Goal: Information Seeking & Learning: Compare options

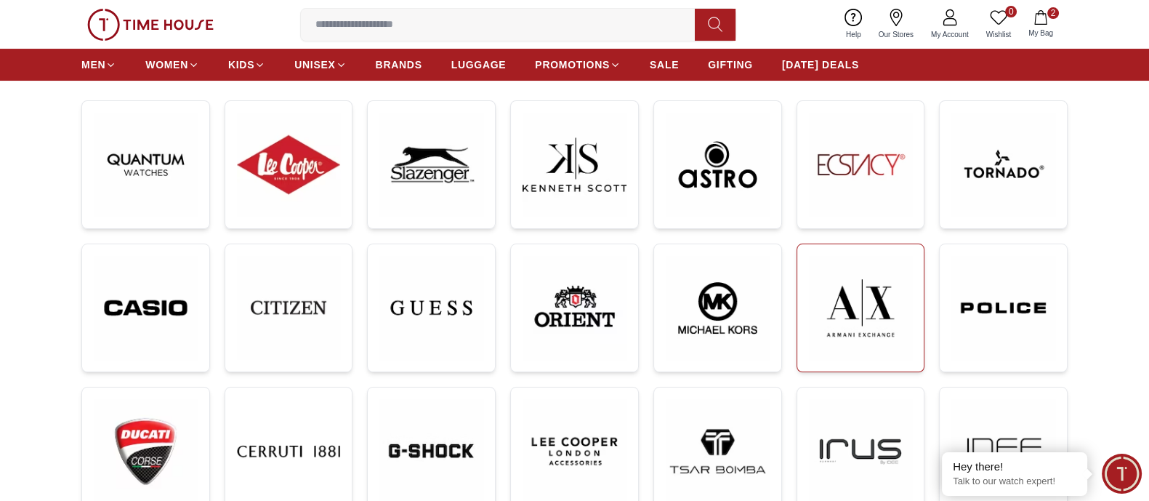
scroll to position [242, 0]
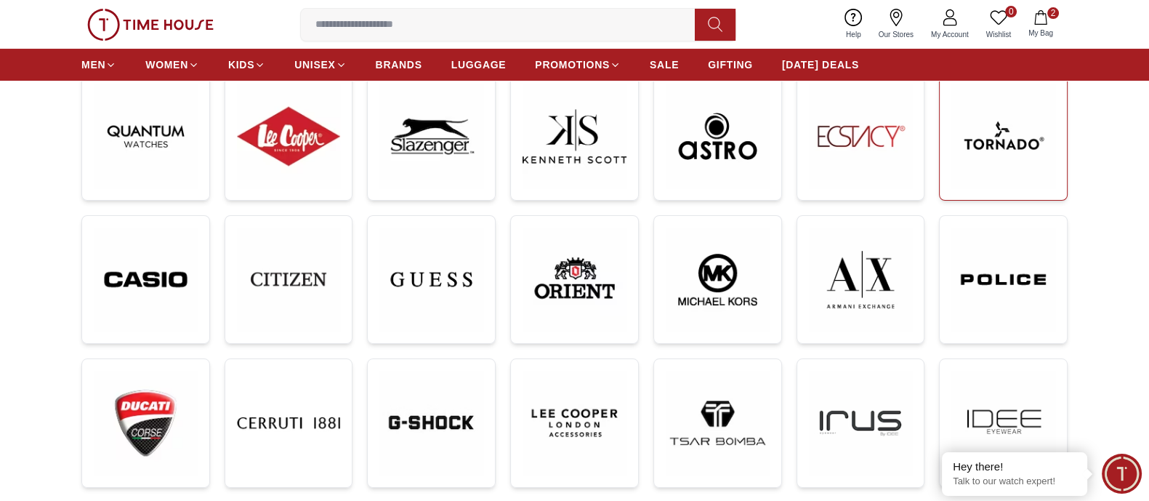
click at [1007, 148] on img at bounding box center [1003, 136] width 104 height 104
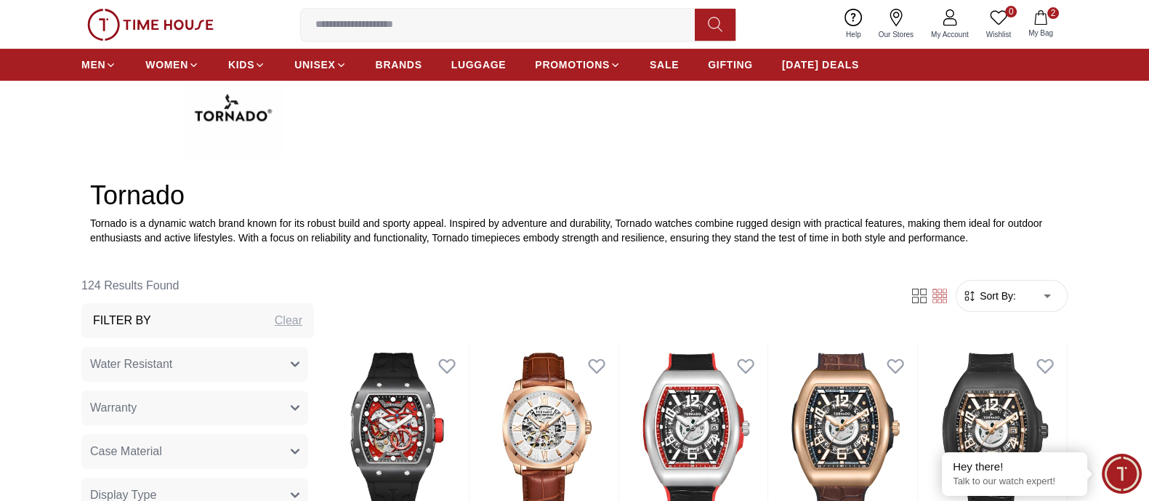
scroll to position [726, 0]
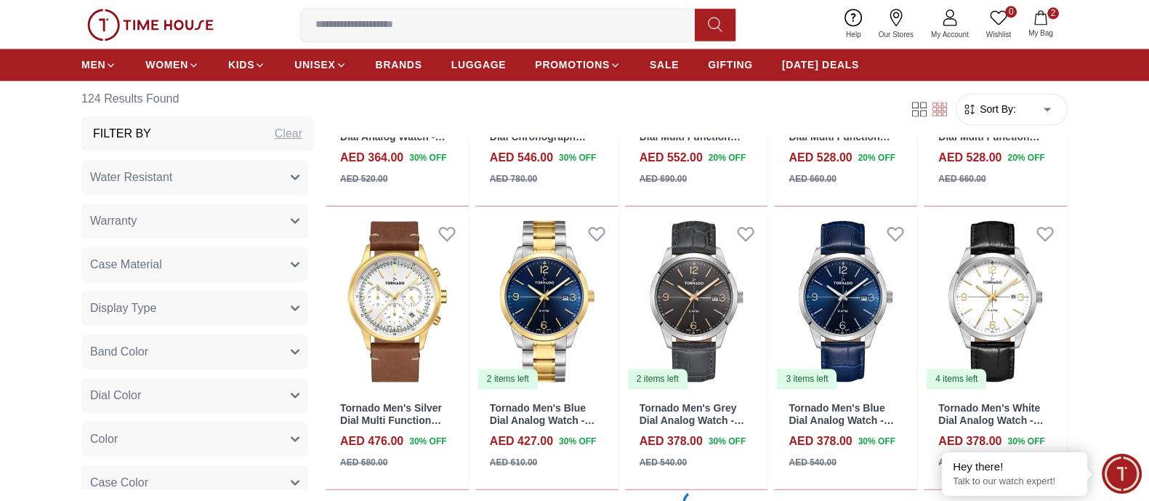
scroll to position [2725, 0]
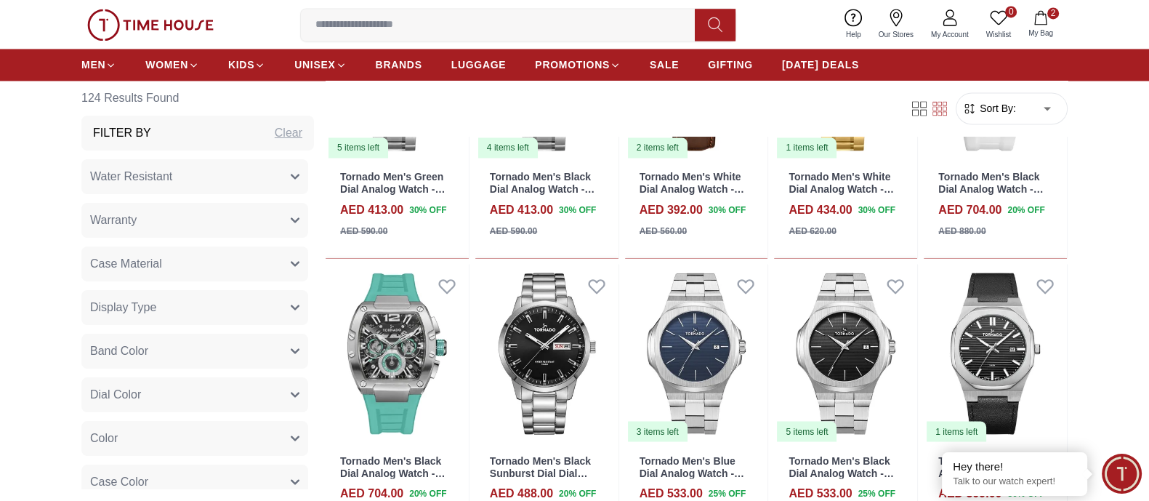
scroll to position [3089, 0]
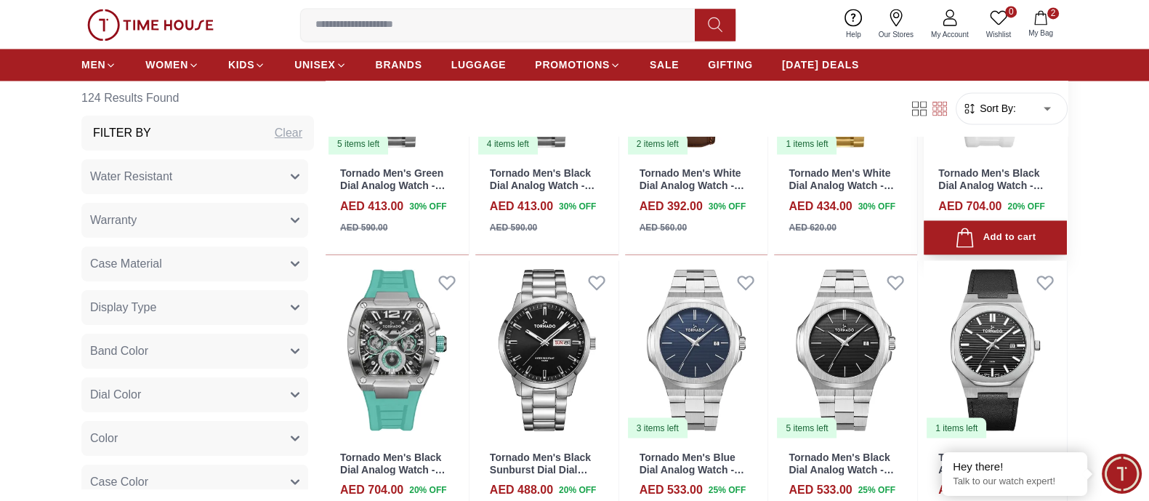
click at [973, 174] on link "Tornado Men's Black Dial Analog Watch - T23105-SSWL" at bounding box center [990, 185] width 105 height 36
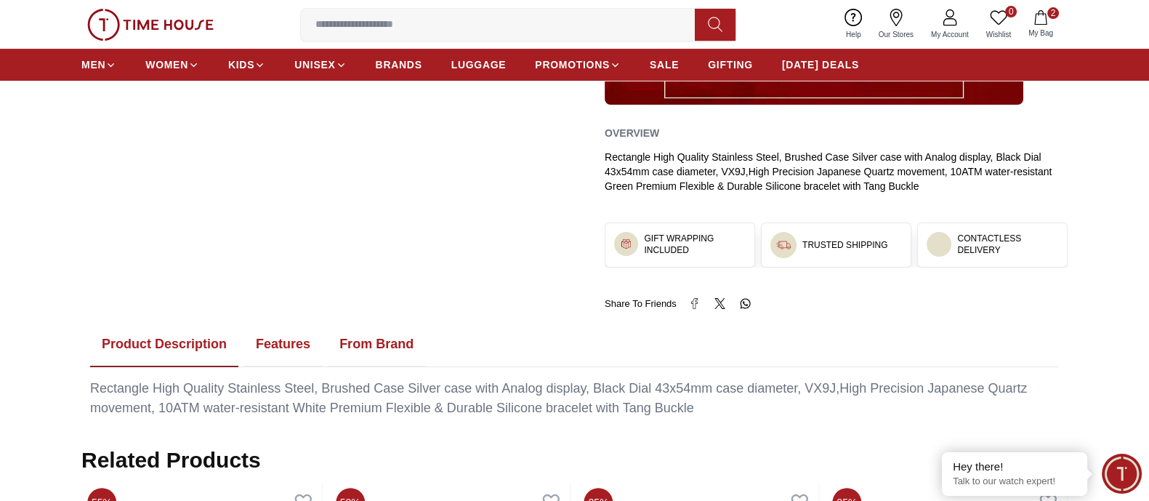
scroll to position [818, 0]
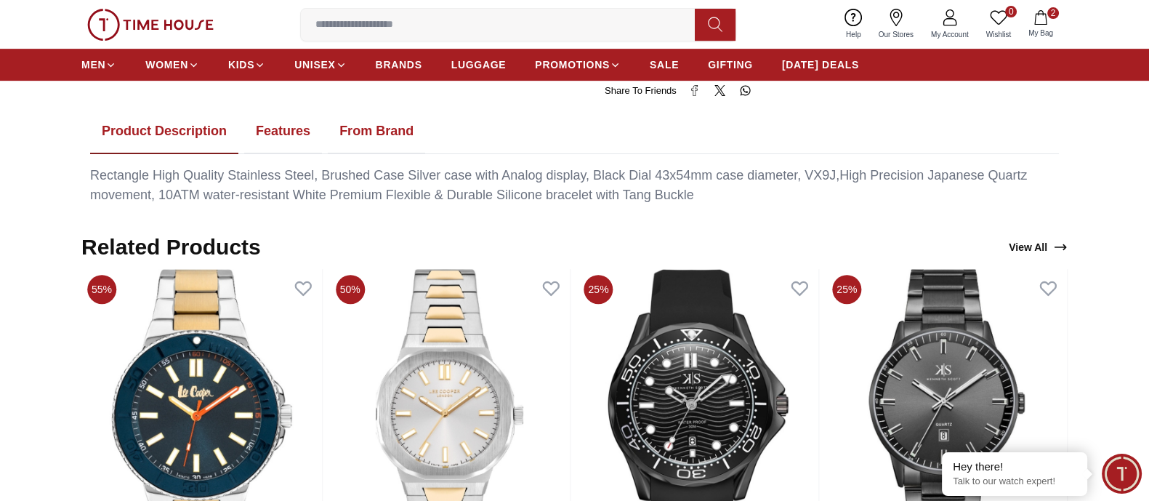
click at [371, 125] on button "From Brand" at bounding box center [376, 131] width 97 height 45
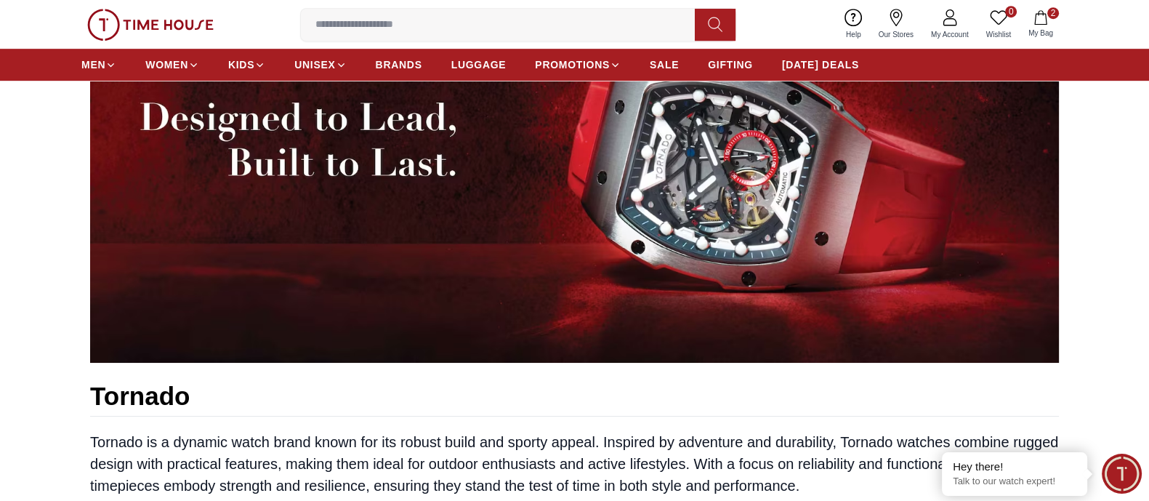
scroll to position [726, 0]
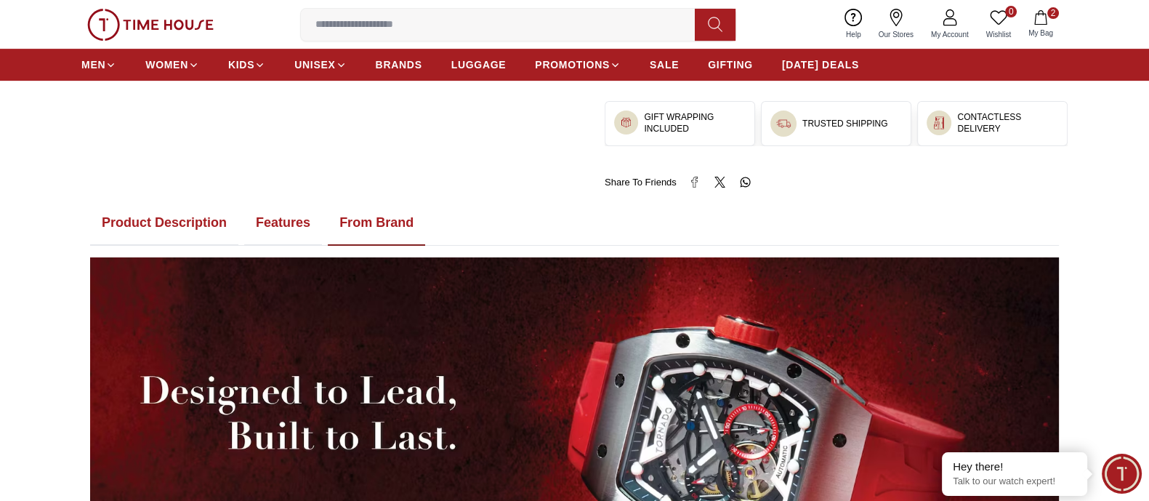
click at [291, 227] on button "Features" at bounding box center [283, 223] width 78 height 45
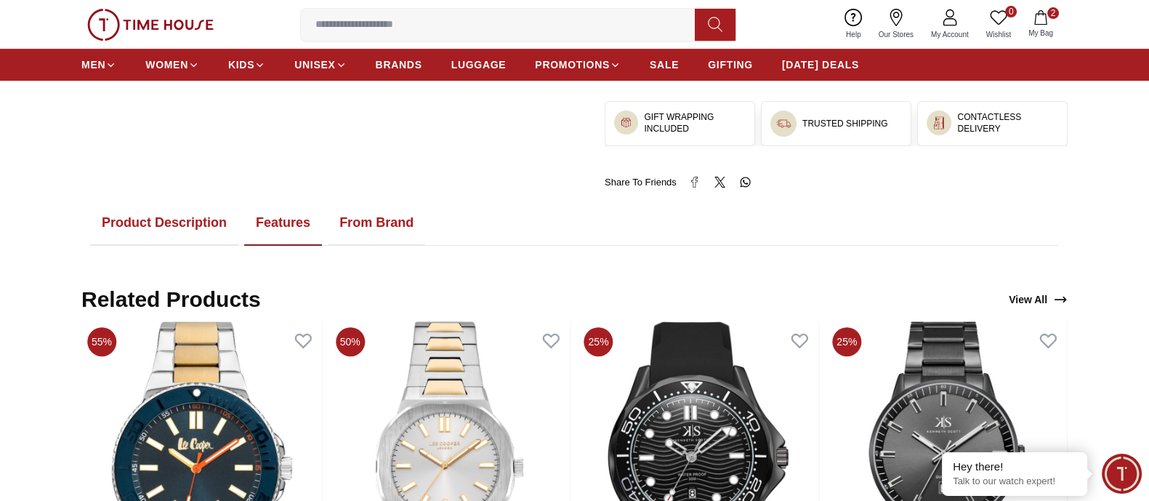
click at [180, 223] on button "Product Description" at bounding box center [164, 223] width 148 height 45
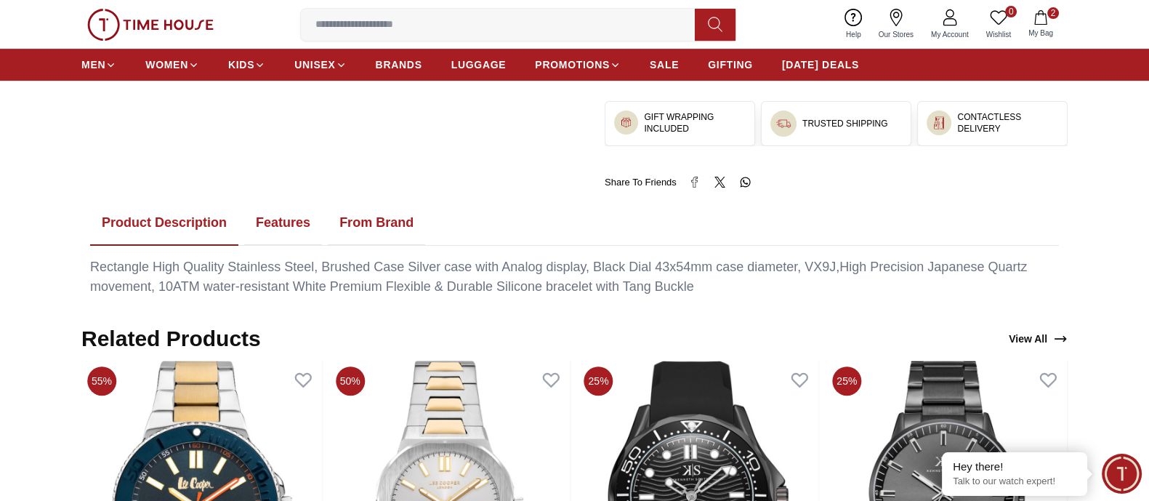
click at [271, 222] on button "Features" at bounding box center [283, 223] width 78 height 45
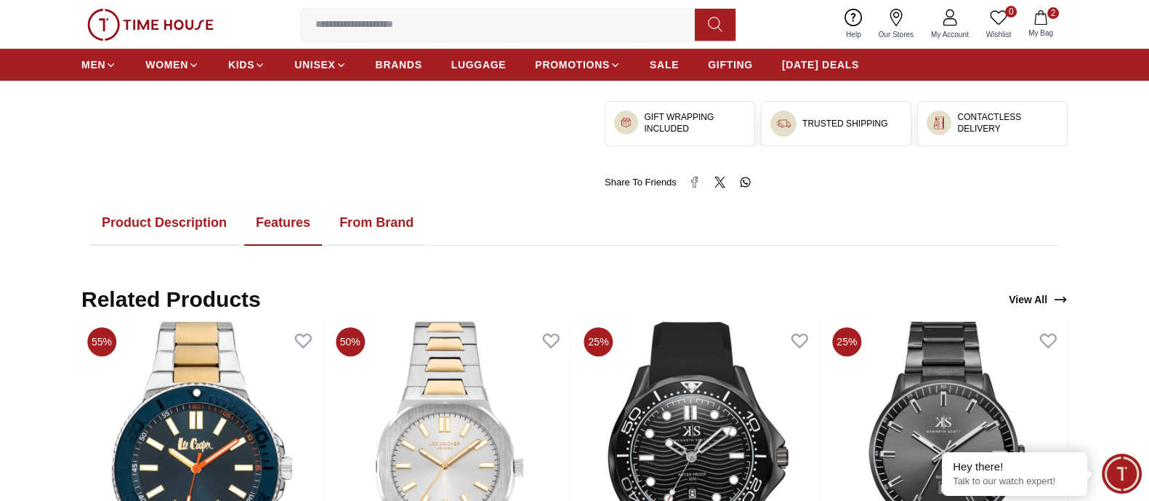
click at [164, 224] on button "Product Description" at bounding box center [164, 223] width 148 height 45
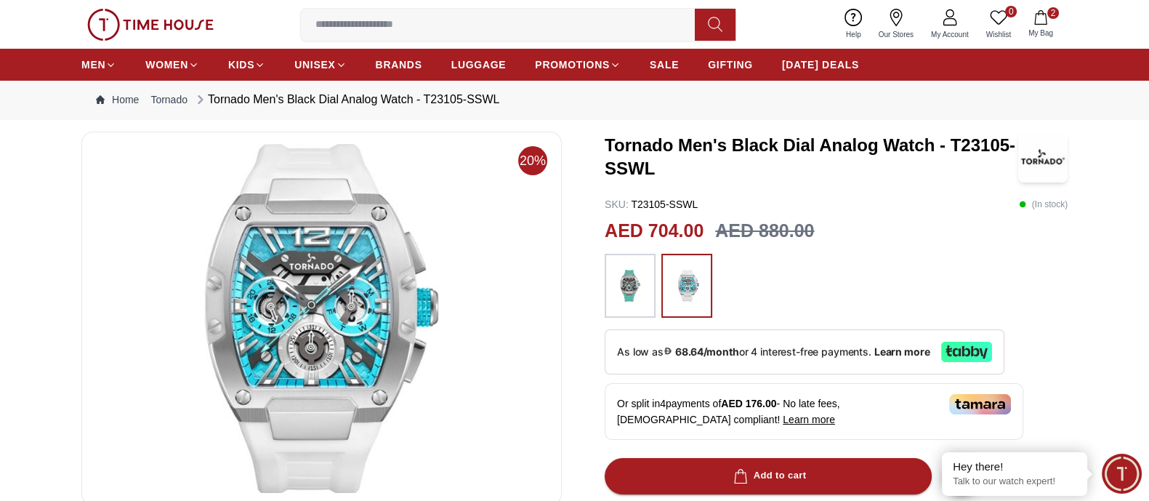
scroll to position [0, 0]
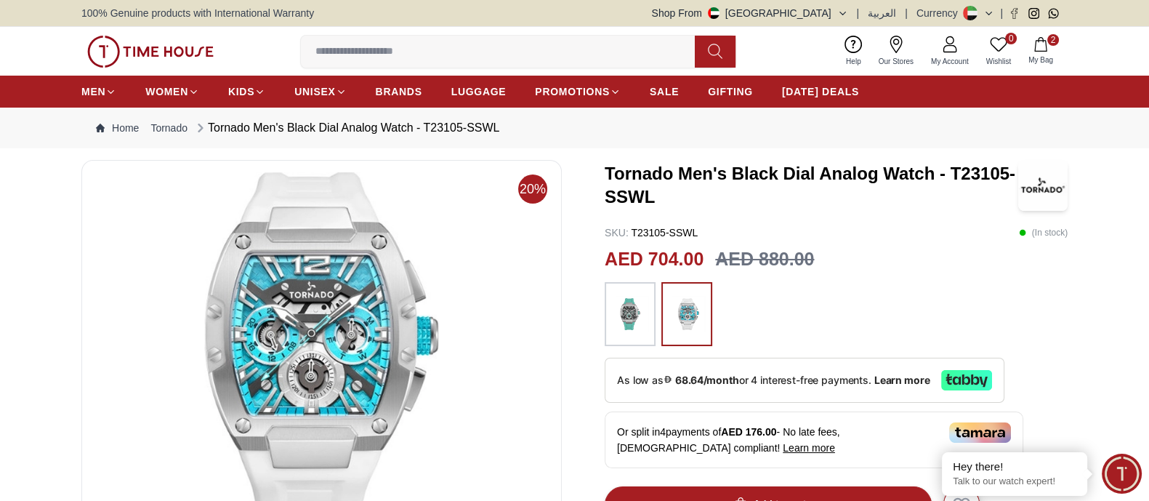
click at [643, 305] on img at bounding box center [630, 313] width 36 height 49
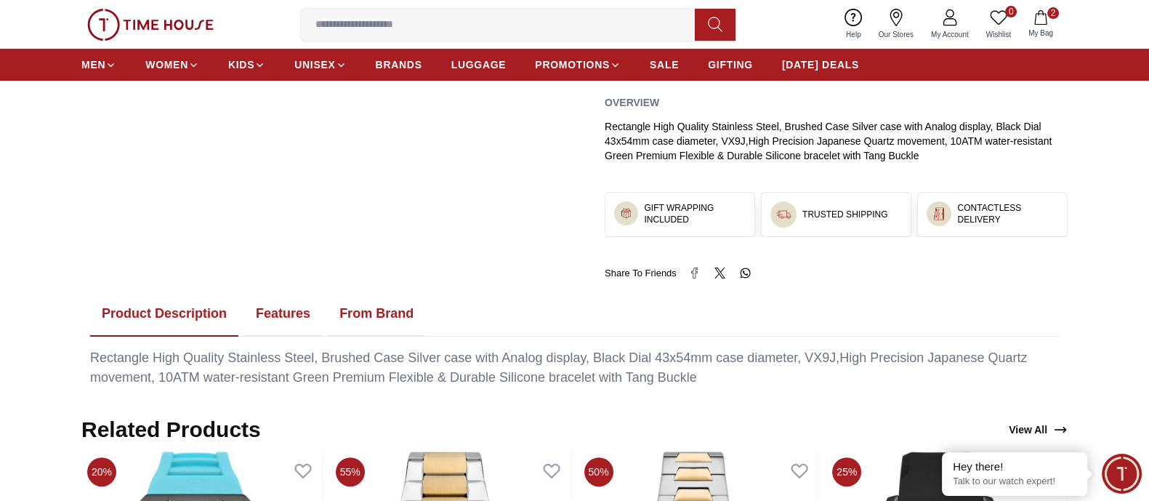
scroll to position [635, 0]
click at [264, 309] on button "Features" at bounding box center [283, 313] width 78 height 45
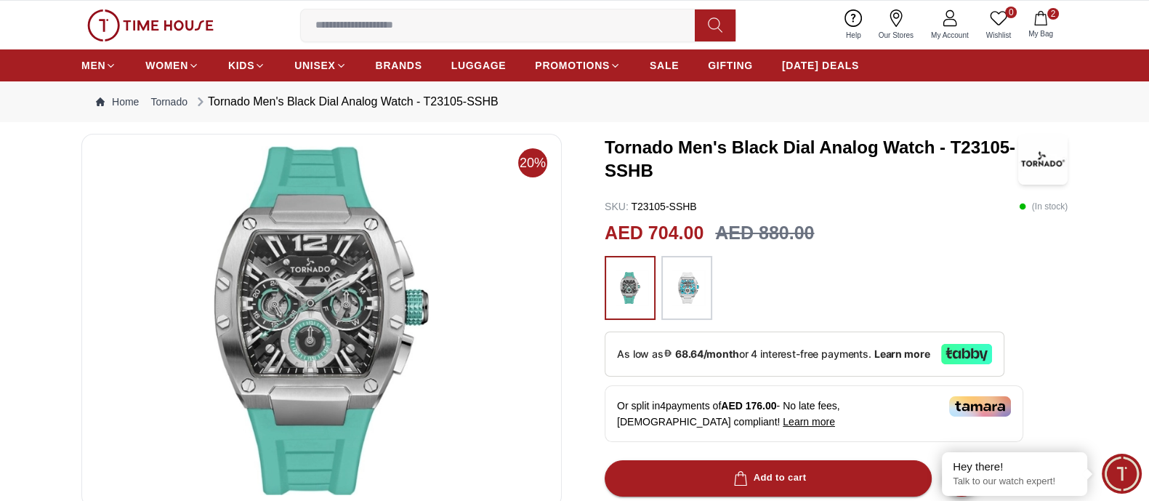
scroll to position [0, 0]
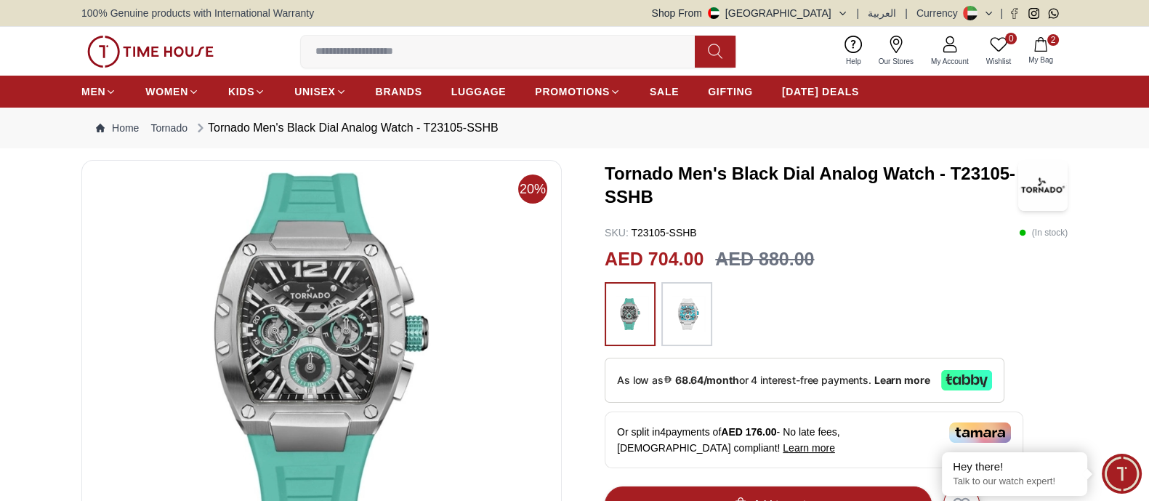
click at [846, 12] on icon "button" at bounding box center [842, 13] width 11 height 11
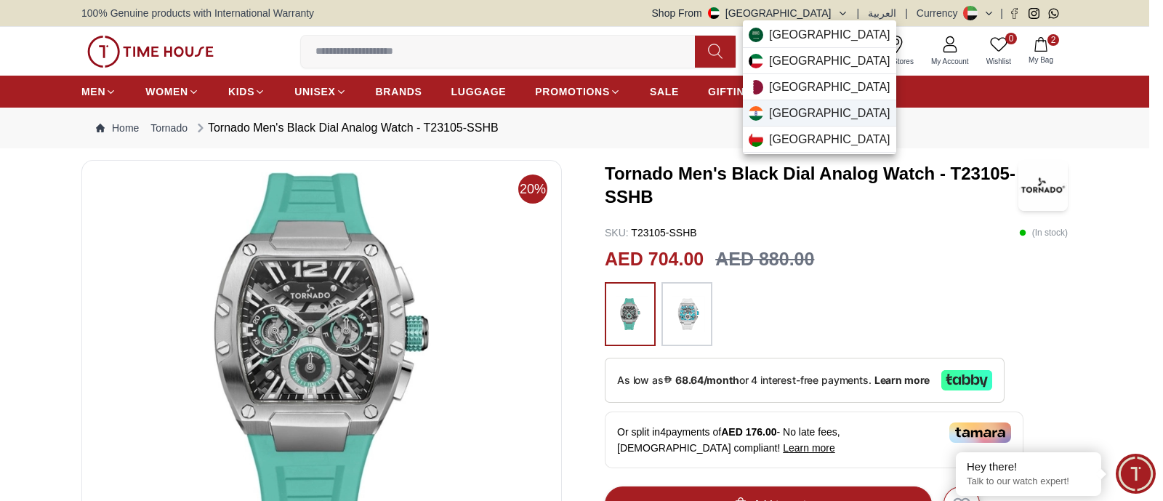
click at [796, 108] on div "[GEOGRAPHIC_DATA]" at bounding box center [819, 113] width 153 height 26
